Goal: Register for event/course: Register for event/course

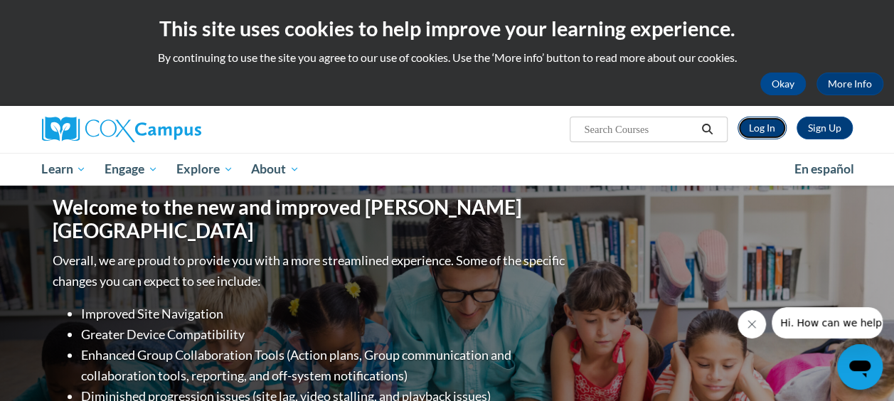
click at [763, 131] on link "Log In" at bounding box center [762, 128] width 49 height 23
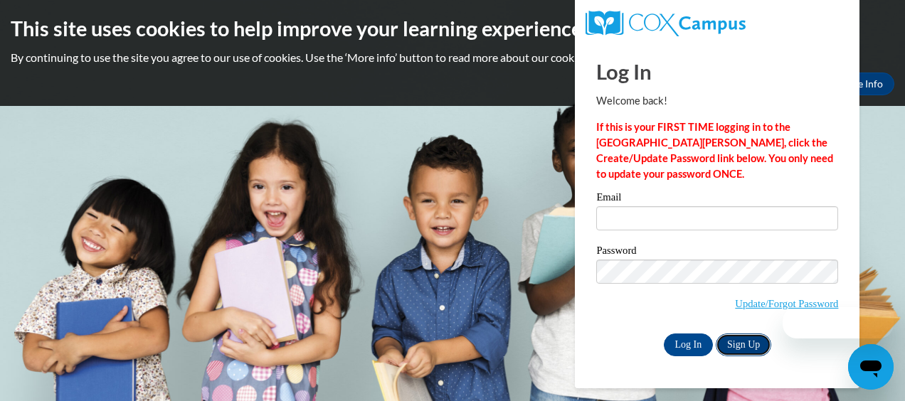
click at [747, 334] on link "Sign Up" at bounding box center [744, 345] width 56 height 23
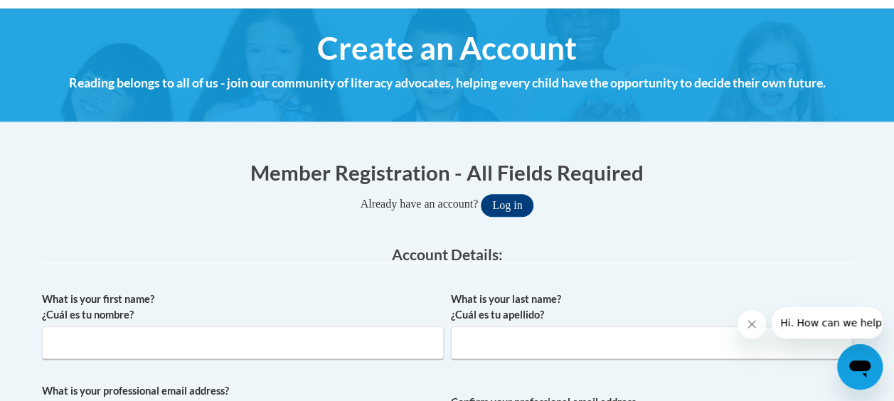
scroll to position [213, 0]
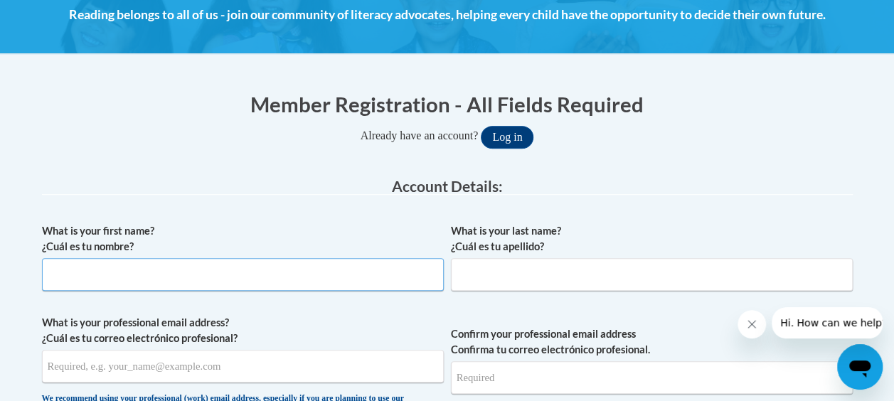
click at [271, 280] on input "What is your first name? ¿Cuál es tu nombre?" at bounding box center [243, 274] width 402 height 33
type input "Lachanda"
type input "Lovell"
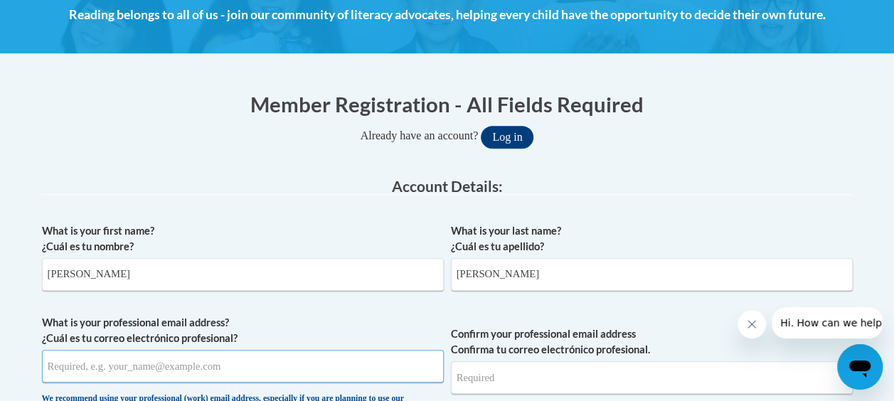
type input "llovell2482@gmail.com"
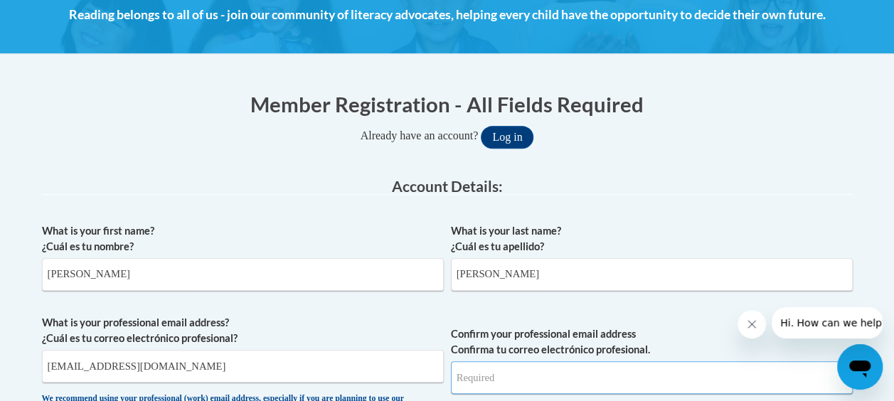
type input "llovell2482@gmail.com"
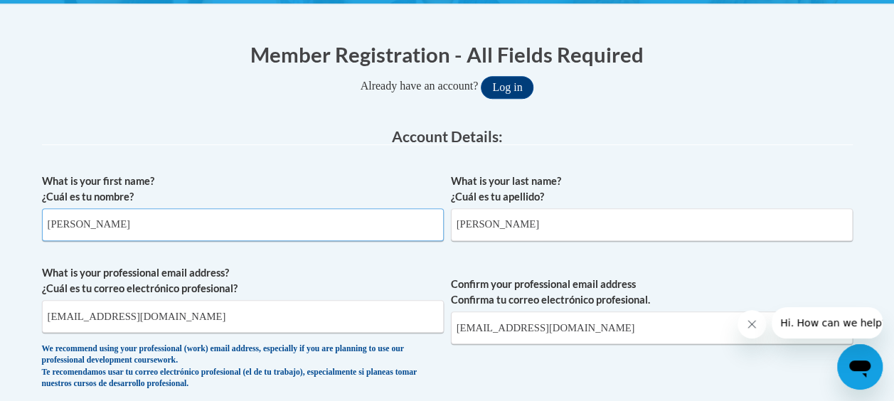
scroll to position [285, 0]
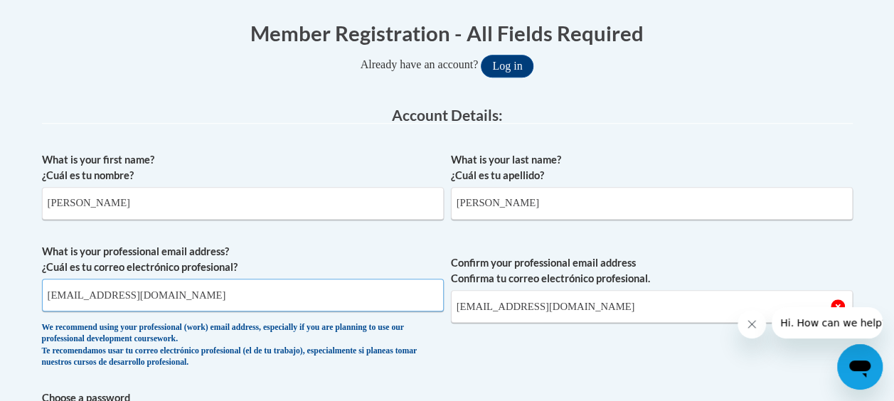
click at [249, 304] on input "llovell2482@gmail.com" at bounding box center [243, 295] width 402 height 33
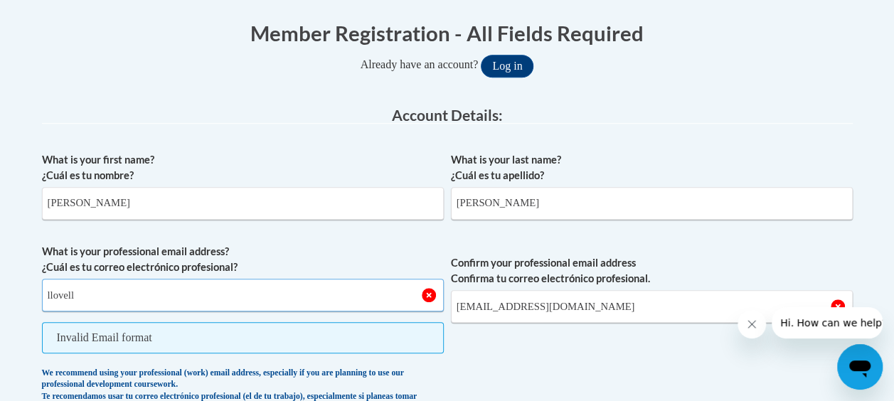
type input "llovell@kippatl.org"
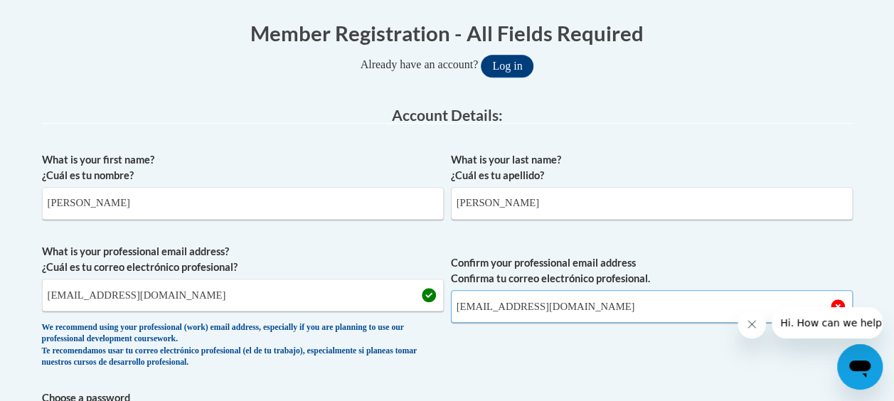
click at [575, 312] on input "llovell2482@gmail.com" at bounding box center [652, 306] width 402 height 33
type input "llovell@kippatl.org"
click at [530, 363] on span "Confirm your professional email address Confirma tu correo electrónico profesio…" at bounding box center [652, 310] width 402 height 132
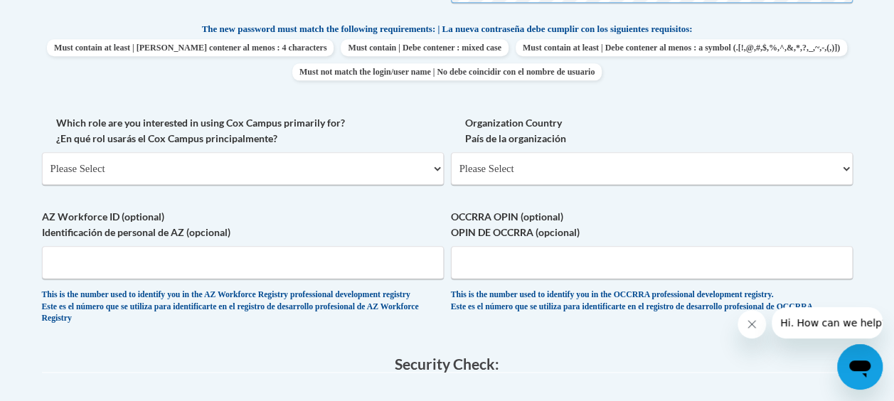
scroll to position [783, 0]
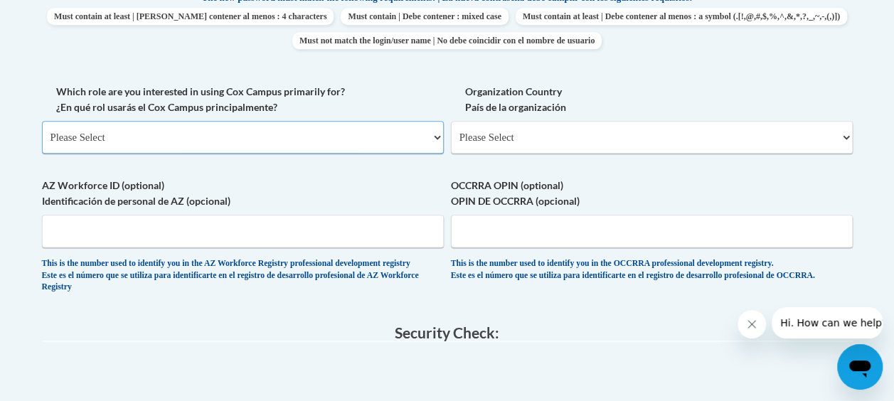
click at [179, 142] on select "Please Select College/University | Colegio/Universidad Community/Nonprofit Part…" at bounding box center [243, 137] width 402 height 33
select select "fbf2d438-af2f-41f8-98f1-81c410e29de3"
click at [42, 121] on select "Please Select College/University | Colegio/Universidad Community/Nonprofit Part…" at bounding box center [243, 137] width 402 height 33
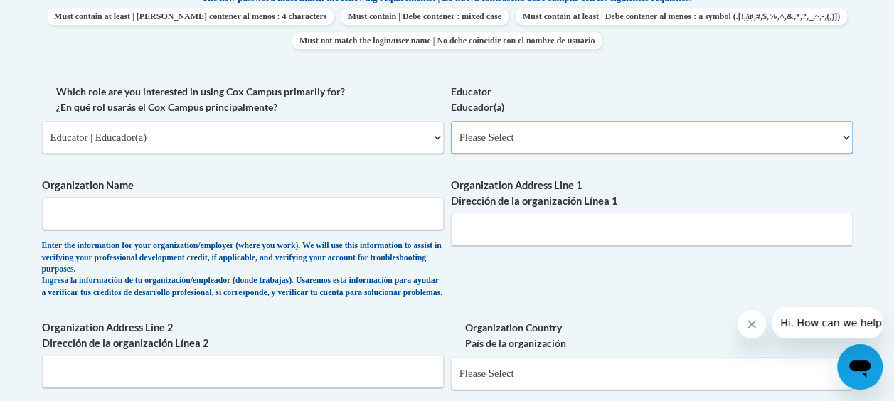
click at [595, 142] on select "Please Select Early Learning/Daycare Teacher/Family Home Care Provider | Maestr…" at bounding box center [652, 137] width 402 height 33
select select "8e40623d-54d0-45cd-9f92-5df65cd3f8cf"
click at [451, 121] on select "Please Select Early Learning/Daycare Teacher/Family Home Care Provider | Maestr…" at bounding box center [652, 137] width 402 height 33
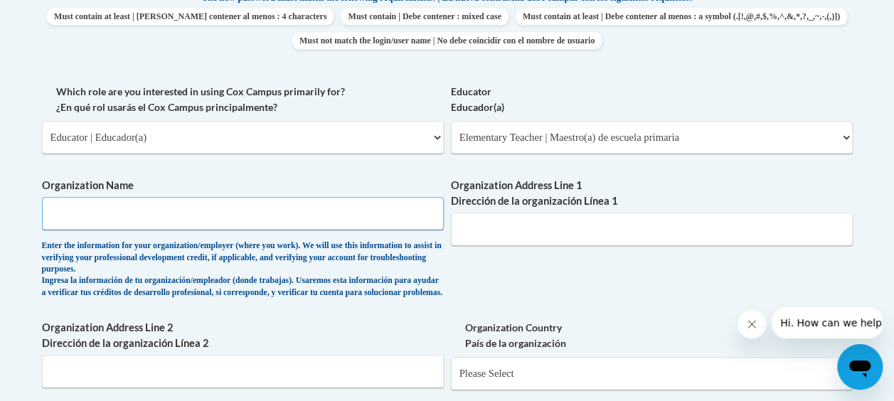
click at [340, 217] on input "Organization Name" at bounding box center [243, 213] width 402 height 33
type input "KIPP Vision"
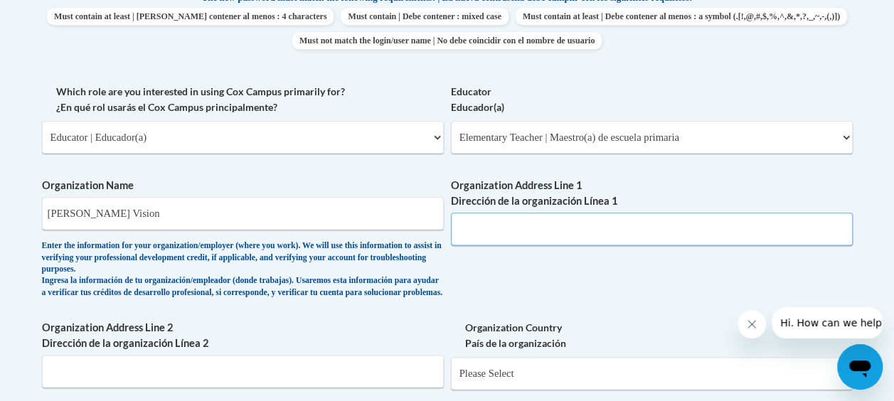
click at [524, 233] on input "Organization Address Line 1 Dirección de la organización Línea 1" at bounding box center [652, 229] width 402 height 33
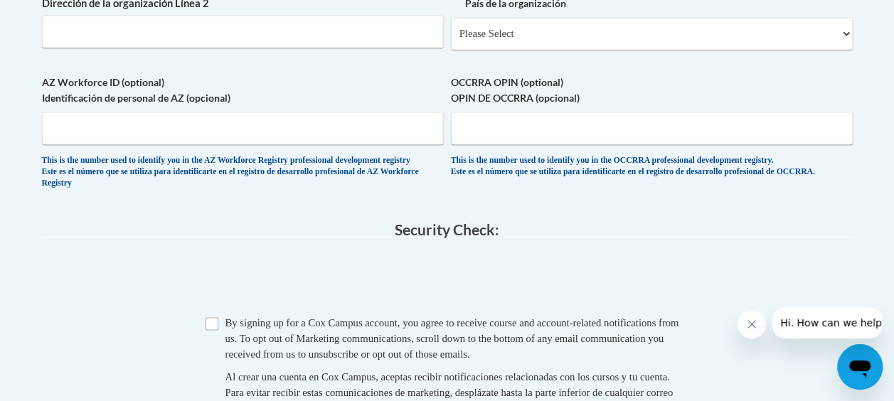
scroll to position [1138, 0]
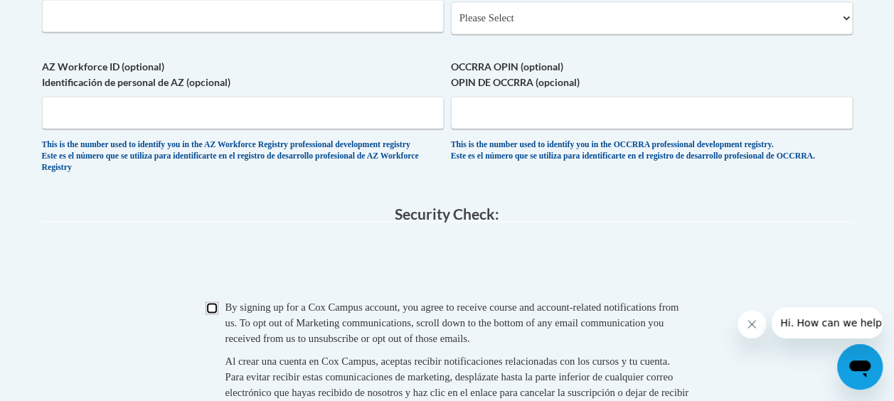
click at [211, 315] on input "Checkbox" at bounding box center [212, 308] width 13 height 13
checkbox input "true"
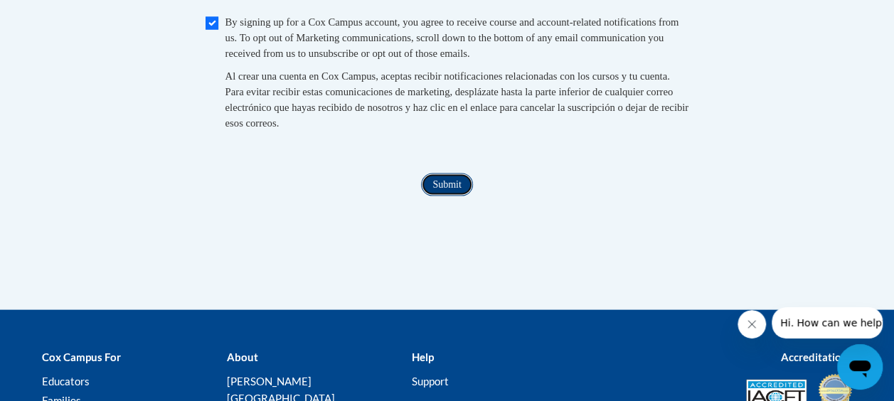
click at [443, 196] on input "Submit" at bounding box center [446, 185] width 51 height 23
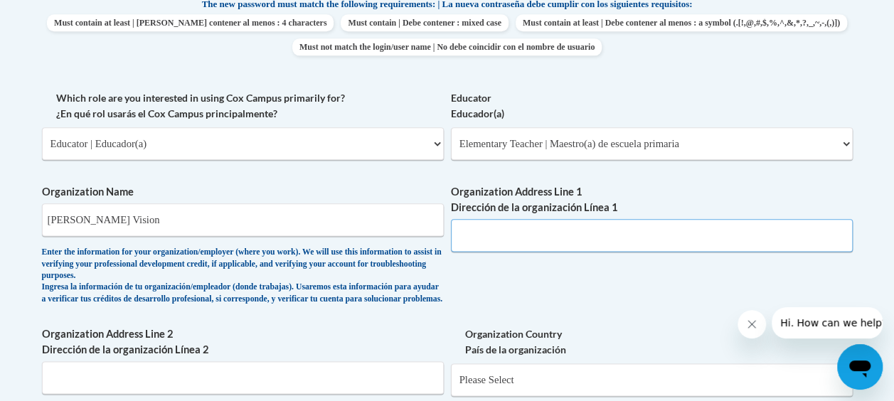
scroll to position [781, 0]
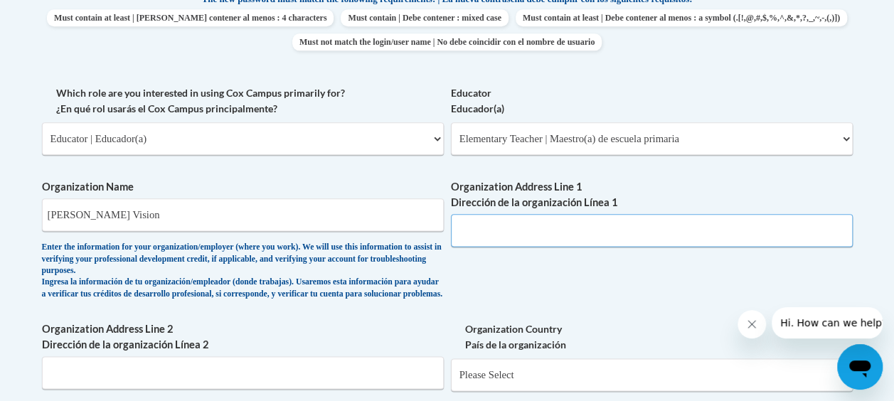
click at [476, 227] on input "Organization Address Line 1 Dirección de la organización Línea 1" at bounding box center [652, 230] width 402 height 33
click at [563, 233] on input "660 Mc Williams" at bounding box center [652, 230] width 402 height 33
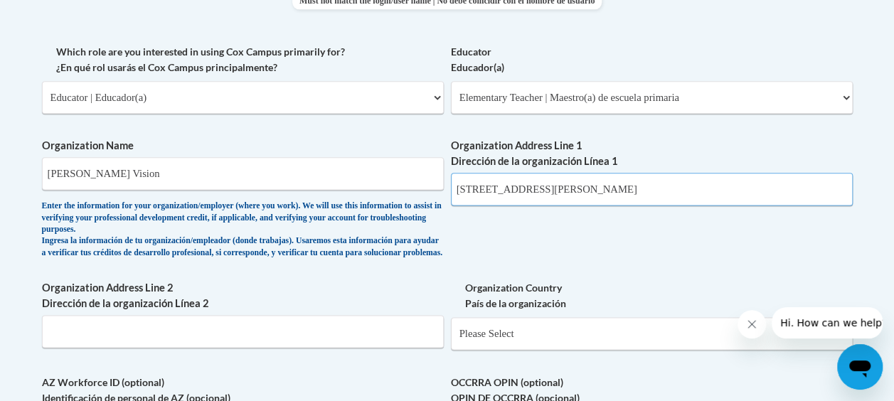
scroll to position [852, 0]
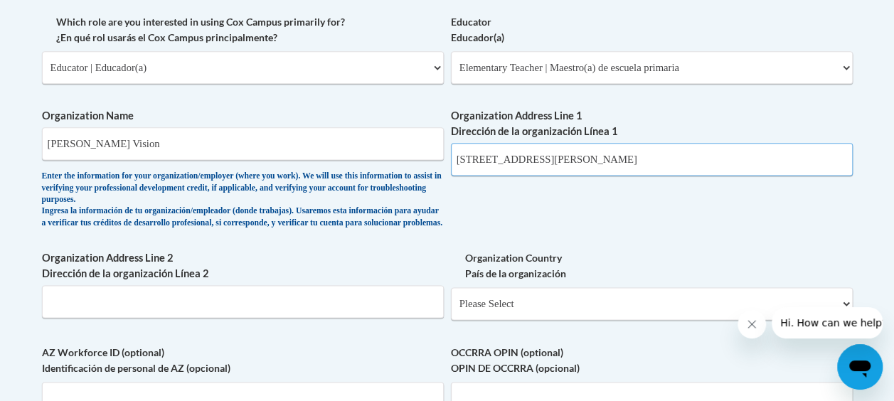
type input "660 Mc Williams St"
click at [146, 312] on div "What is your first name? ¿Cuál es tu nombre? Lachanda What is your last name? ¿…" at bounding box center [447, 25] width 811 height 897
click at [597, 161] on div "What is your first name? ¿Cuál es tu nombre? Lachanda What is your last name? ¿…" at bounding box center [447, 25] width 811 height 897
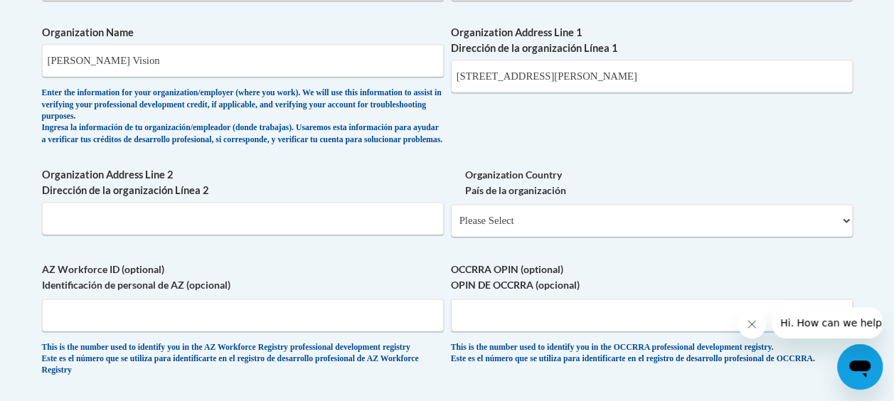
scroll to position [995, 0]
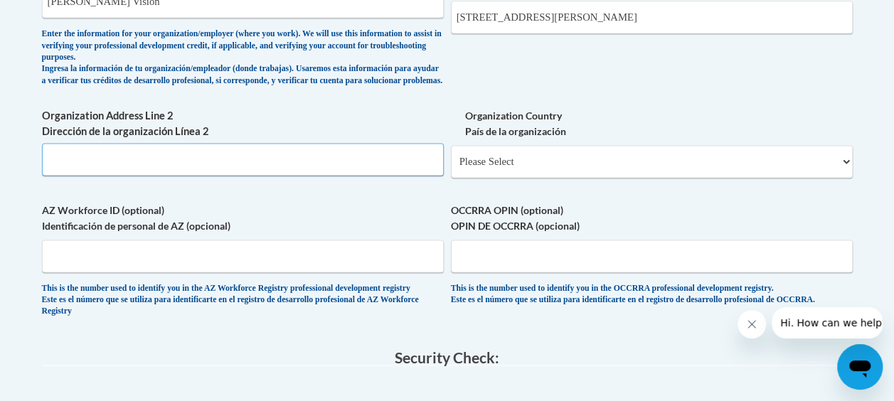
click at [174, 171] on input "Organization Address Line 2 Dirección de la organización Línea 2" at bounding box center [243, 159] width 402 height 33
type input "Atlanta, GA 30315"
click at [529, 178] on select "Please Select United States | Estados Unidos Outside of the United States | Fue…" at bounding box center [652, 161] width 402 height 33
select select "ad49bcad-a171-4b2e-b99c-48b446064914"
click at [451, 156] on select "Please Select United States | Estados Unidos Outside of the United States | Fue…" at bounding box center [652, 161] width 402 height 33
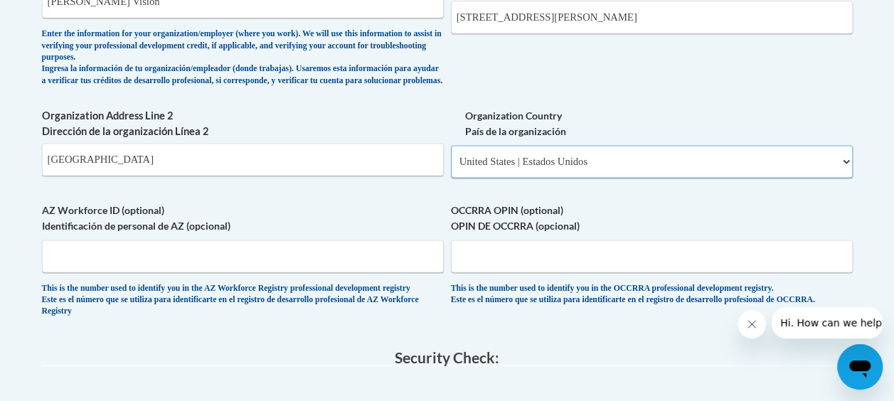
select select
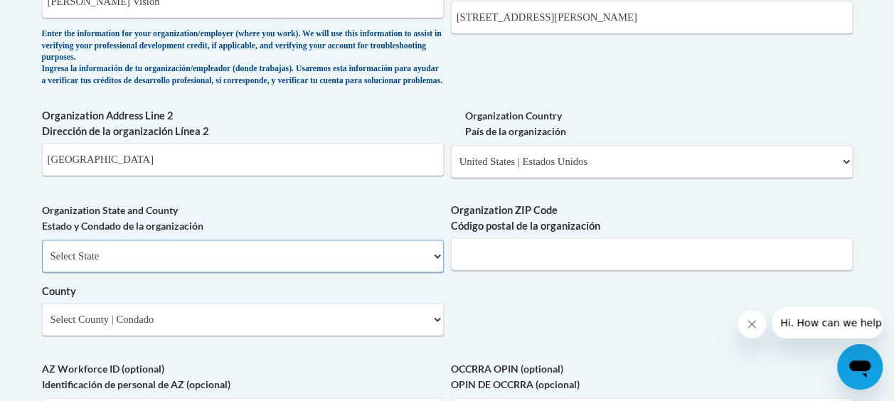
click at [164, 262] on select "Select State Alabama Alaska Arizona Arkansas California Colorado Connecticut De…" at bounding box center [243, 256] width 402 height 33
select select "Georgia"
click at [42, 250] on select "Select State Alabama Alaska Arizona Arkansas California Colorado Connecticut De…" at bounding box center [243, 256] width 402 height 33
drag, startPoint x: 138, startPoint y: 169, endPoint x: 80, endPoint y: 162, distance: 58.1
click at [80, 162] on input "Atlanta, GA 30315" at bounding box center [243, 159] width 402 height 33
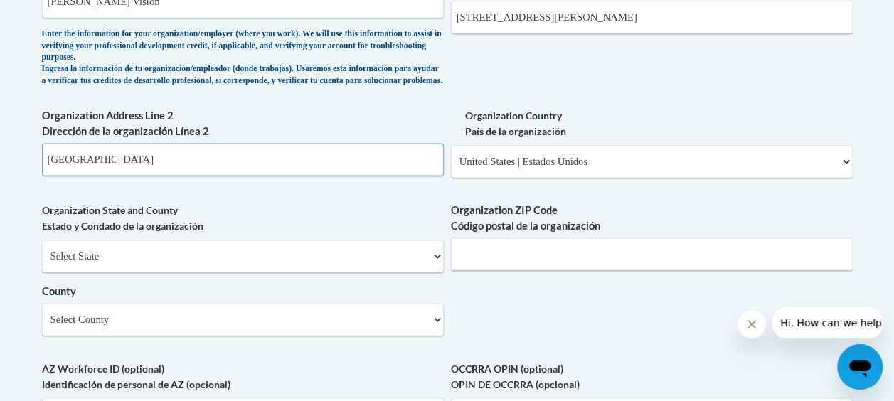
type input "Atlanta"
click at [561, 270] on input "Organization ZIP Code Código postal de la organización" at bounding box center [652, 254] width 402 height 33
type input "30315"
click at [344, 334] on select "Select County Appling Atkinson Bacon Baker Baldwin Banks Barrow Bartow Ben Hill…" at bounding box center [243, 319] width 402 height 33
select select "Fulton"
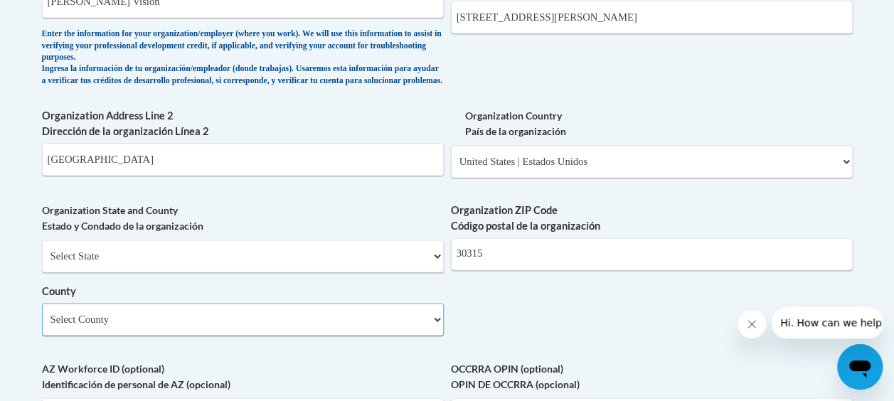
click at [42, 314] on select "Select County Appling Atkinson Bacon Baker Baldwin Banks Barrow Bartow Ben Hill…" at bounding box center [243, 319] width 402 height 33
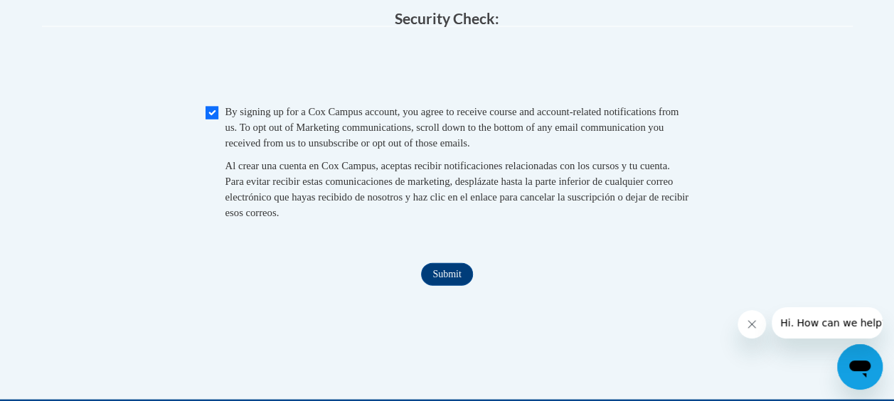
scroll to position [1564, 0]
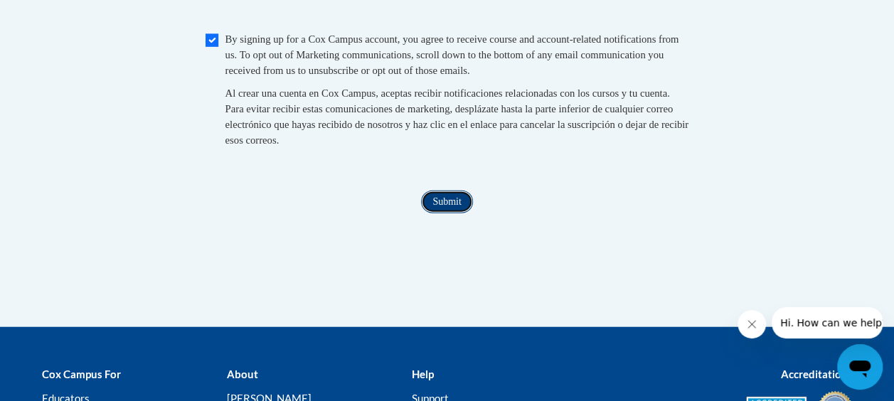
click at [452, 213] on input "Submit" at bounding box center [446, 202] width 51 height 23
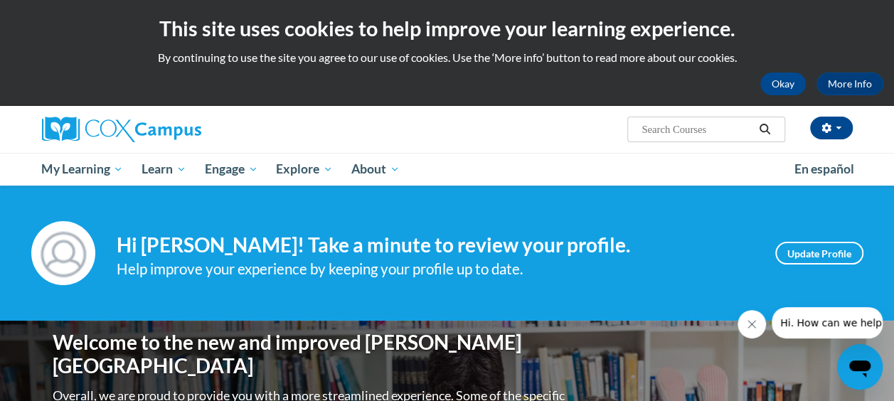
click at [698, 134] on input "Search..." at bounding box center [697, 129] width 114 height 17
type input "reading fluency"
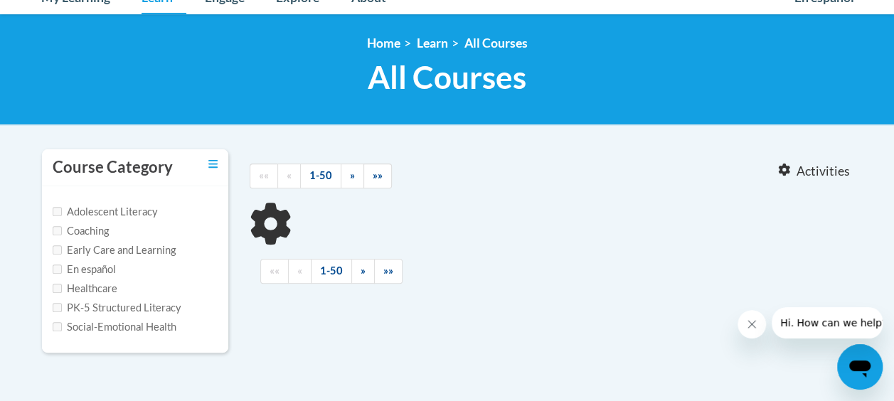
type input "reading fluency"
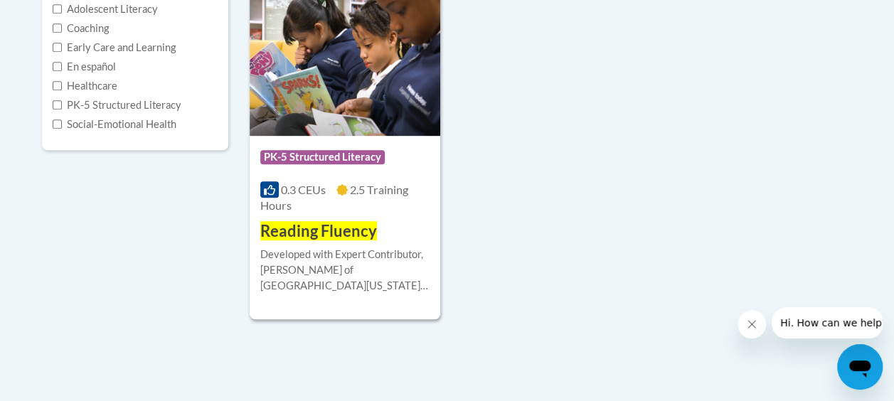
scroll to position [356, 0]
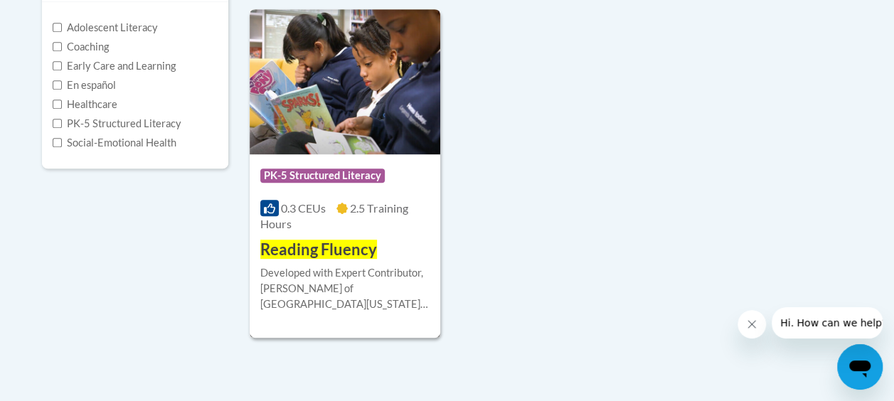
click at [356, 257] on span "Reading Fluency" at bounding box center [318, 249] width 117 height 19
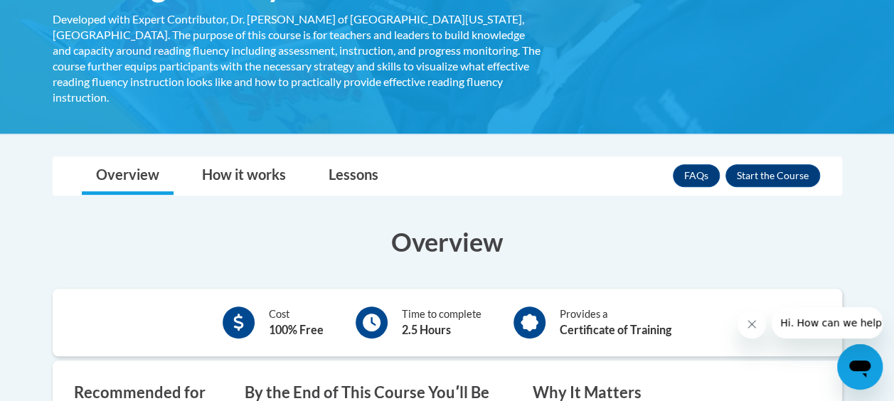
scroll to position [285, 0]
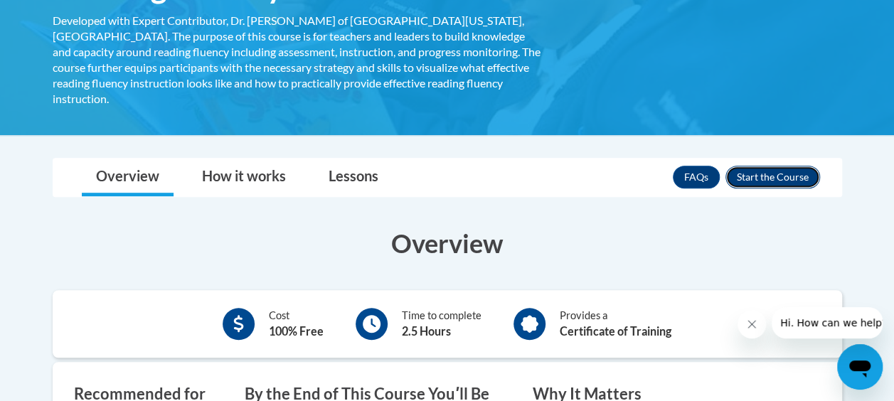
click at [793, 166] on button "Enroll" at bounding box center [773, 177] width 95 height 23
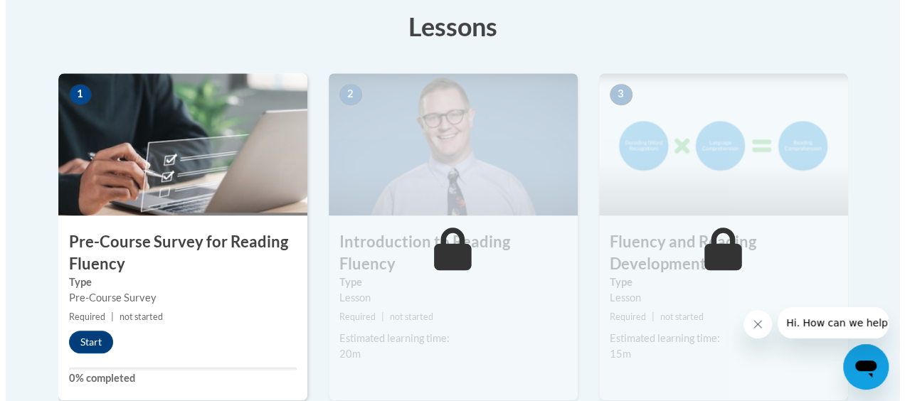
scroll to position [427, 0]
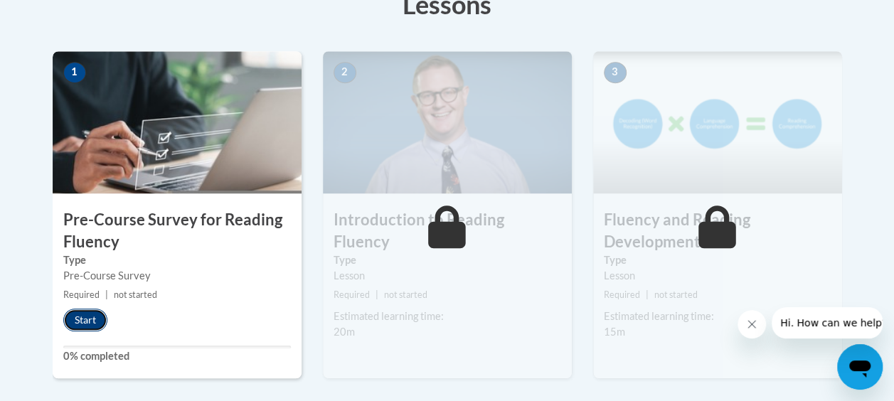
click at [96, 318] on button "Start" at bounding box center [85, 320] width 44 height 23
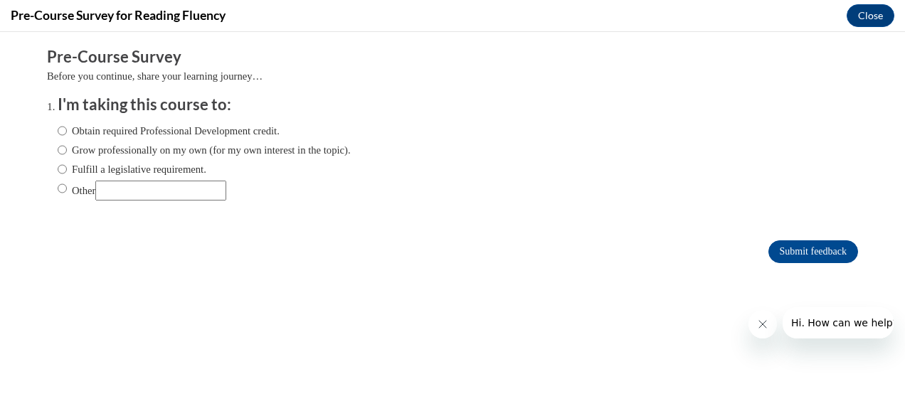
scroll to position [0, 0]
click at [146, 133] on label "Obtain required Professional Development credit." at bounding box center [169, 131] width 222 height 16
click at [67, 133] on input "Obtain required Professional Development credit." at bounding box center [62, 131] width 9 height 16
radio input "true"
click at [58, 152] on input "Grow professionally on my own (for my own interest in the topic)." at bounding box center [62, 150] width 9 height 16
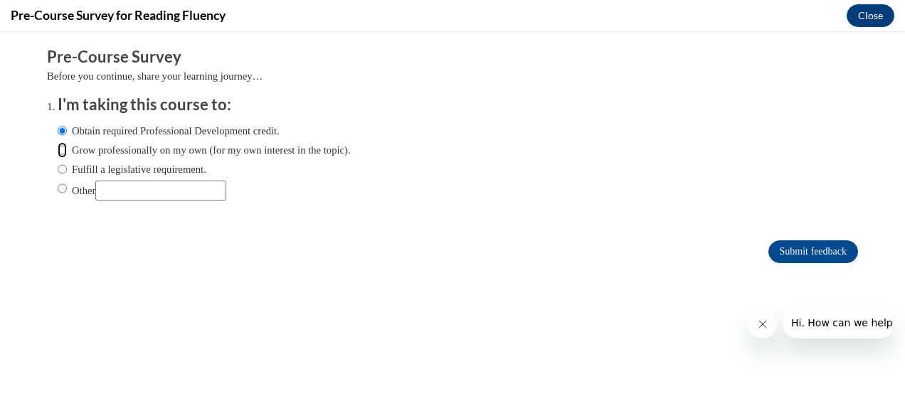
radio input "true"
click at [58, 130] on input "Obtain required Professional Development credit." at bounding box center [62, 131] width 9 height 16
radio input "true"
click at [807, 249] on input "Submit feedback" at bounding box center [813, 252] width 90 height 23
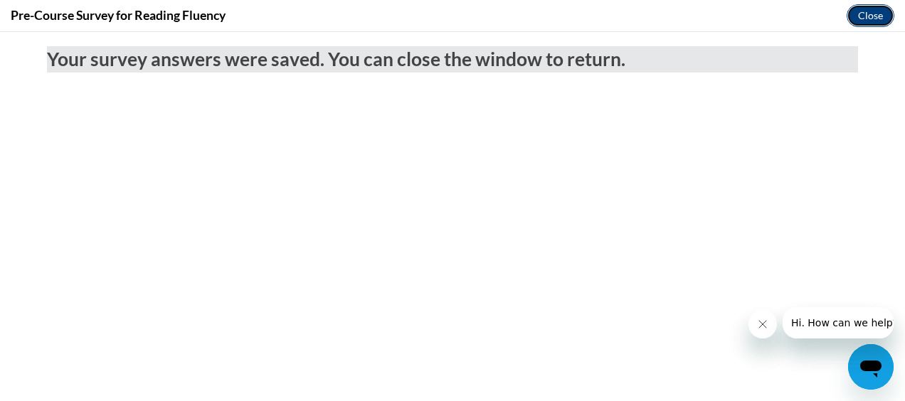
click at [863, 14] on button "Close" at bounding box center [871, 15] width 48 height 23
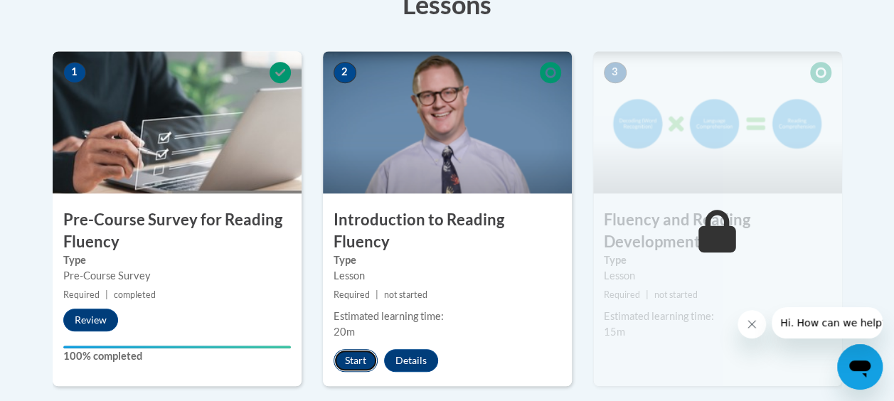
click at [344, 349] on button "Start" at bounding box center [356, 360] width 44 height 23
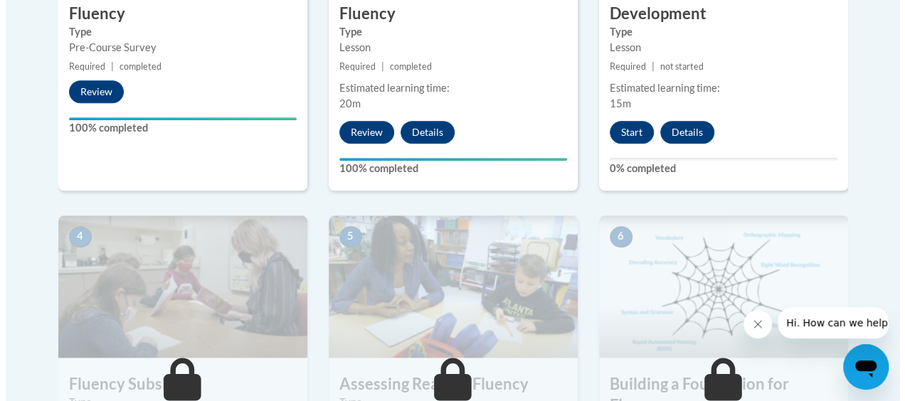
scroll to position [640, 0]
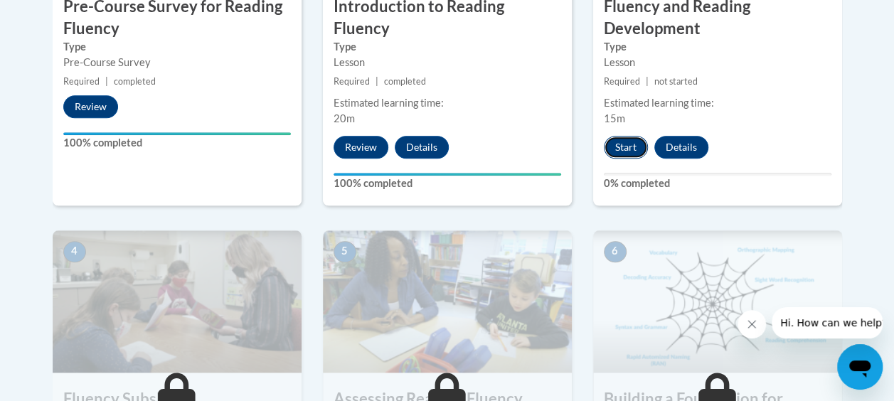
click at [627, 138] on button "Start" at bounding box center [626, 147] width 44 height 23
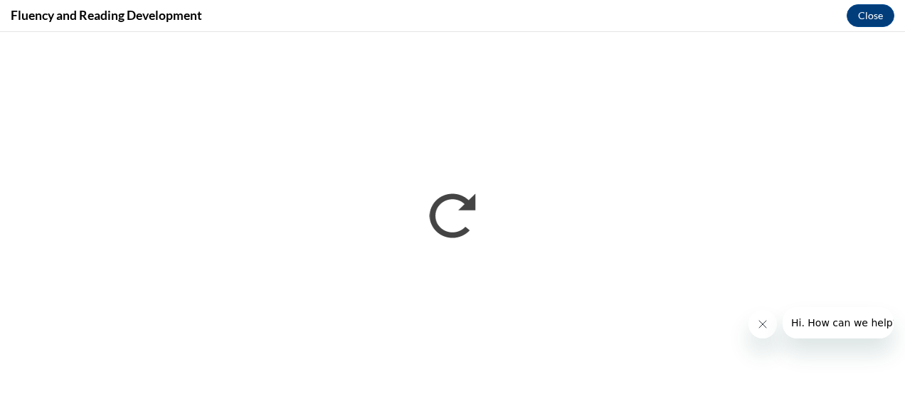
scroll to position [0, 0]
